Goal: Transaction & Acquisition: Purchase product/service

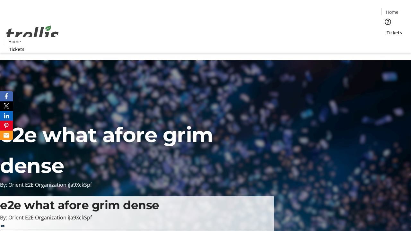
click at [387, 29] on span "Tickets" at bounding box center [394, 32] width 15 height 7
